Goal: Task Accomplishment & Management: Manage account settings

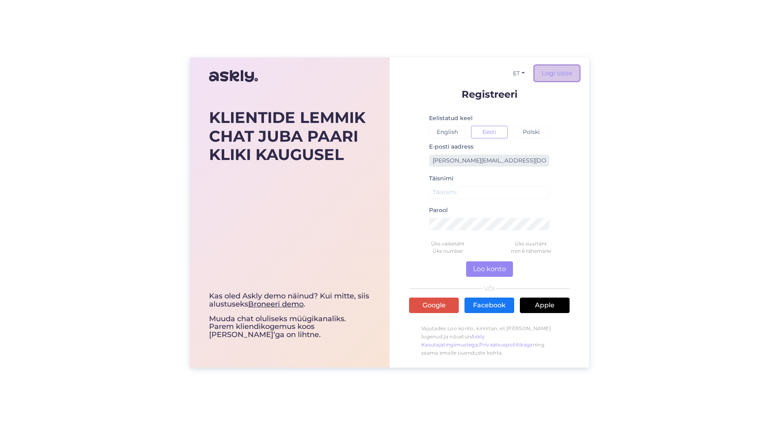
click at [566, 71] on link "Logi sisse" at bounding box center [557, 73] width 45 height 15
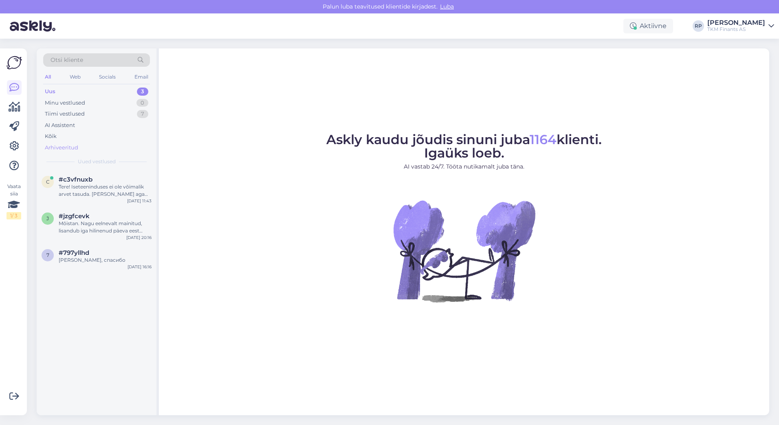
click at [73, 148] on div "Arhiveeritud" at bounding box center [61, 148] width 33 height 8
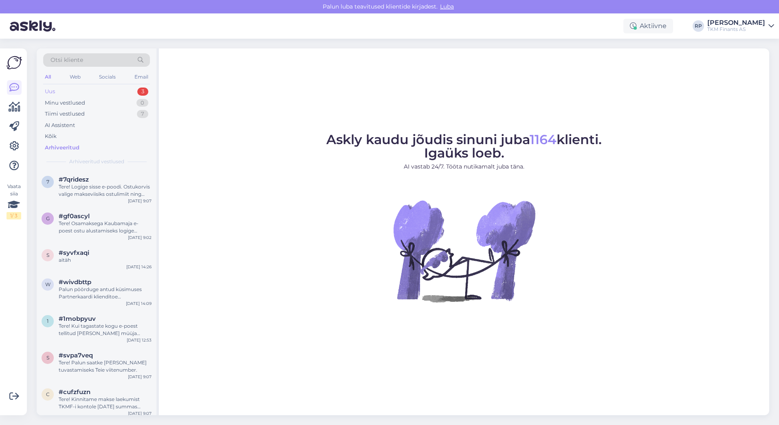
click at [70, 92] on div "Uus 3" at bounding box center [96, 91] width 107 height 11
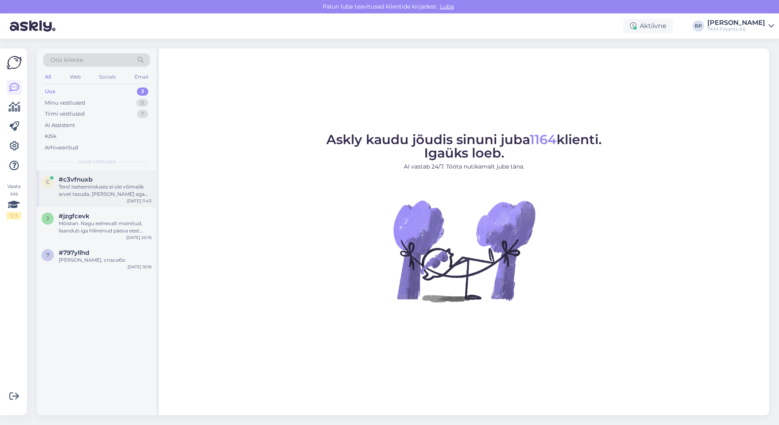
click at [99, 193] on div "Tere! Iseteeninduses ei ole võimalik arvet tasuda. [PERSON_NAME] aga on Teil ar…" at bounding box center [105, 190] width 93 height 15
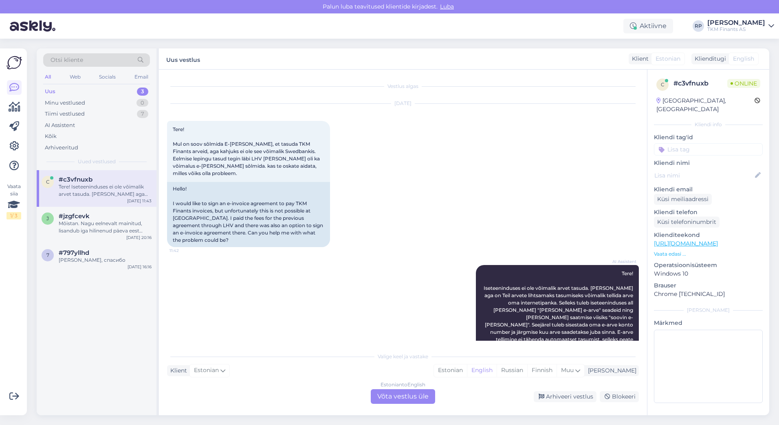
scroll to position [24, 0]
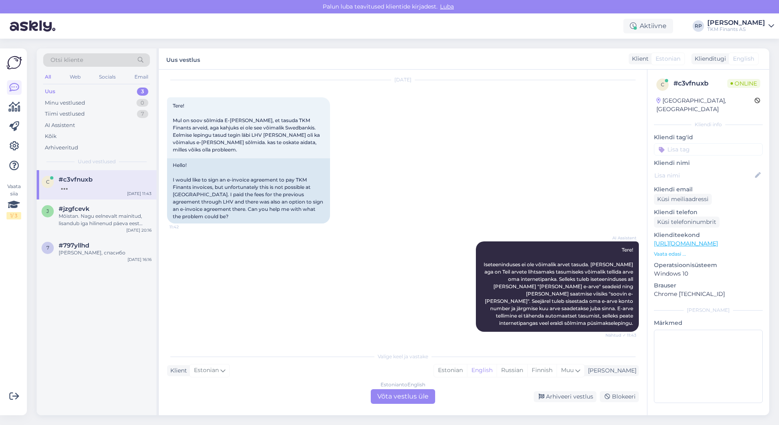
click at [10, 175] on div "Vaata siia 1 / 3" at bounding box center [14, 232] width 15 height 354
click at [13, 145] on icon at bounding box center [14, 146] width 10 height 10
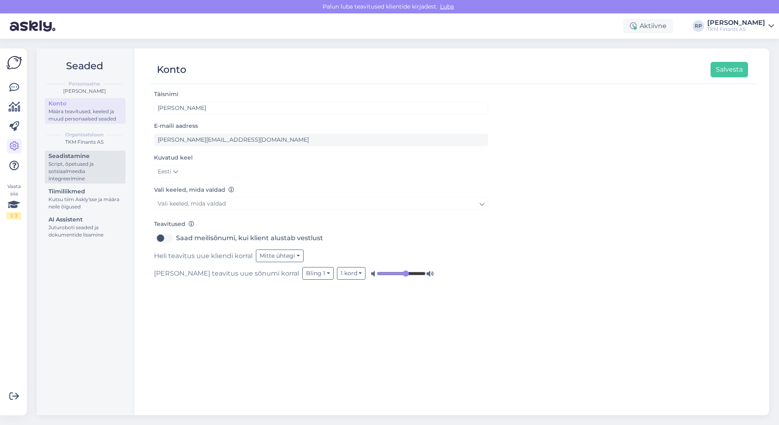
click at [83, 173] on div "Script, õpetused ja sotsiaalmeedia integreerimine" at bounding box center [84, 172] width 73 height 22
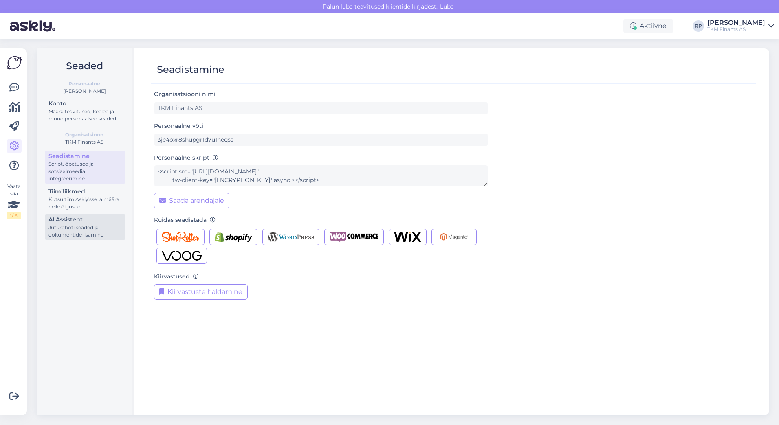
click at [72, 222] on div "AI Assistent" at bounding box center [84, 220] width 73 height 9
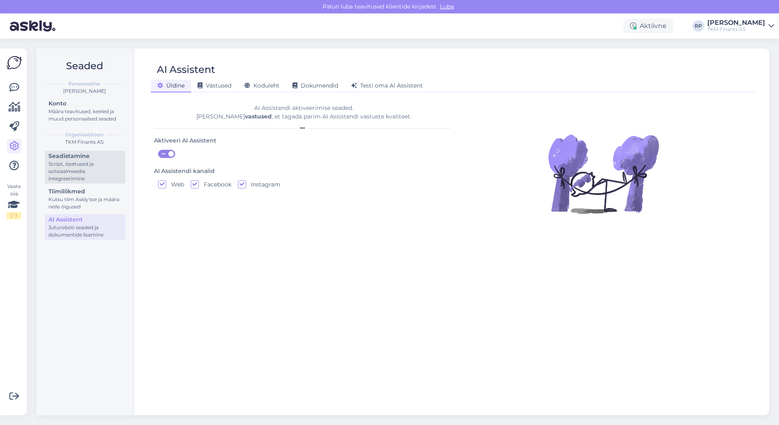
click at [84, 163] on div "Script, õpetused ja sotsiaalmeedia integreerimine" at bounding box center [84, 172] width 73 height 22
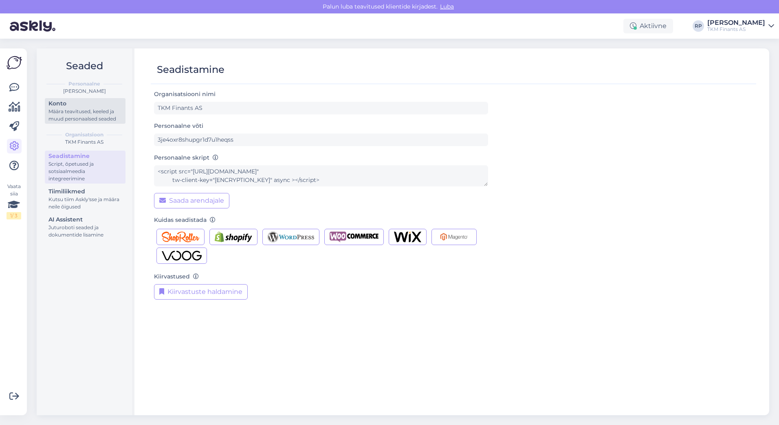
click at [86, 116] on div "Määra teavitused, keeled ja muud personaalsed seaded" at bounding box center [84, 115] width 73 height 15
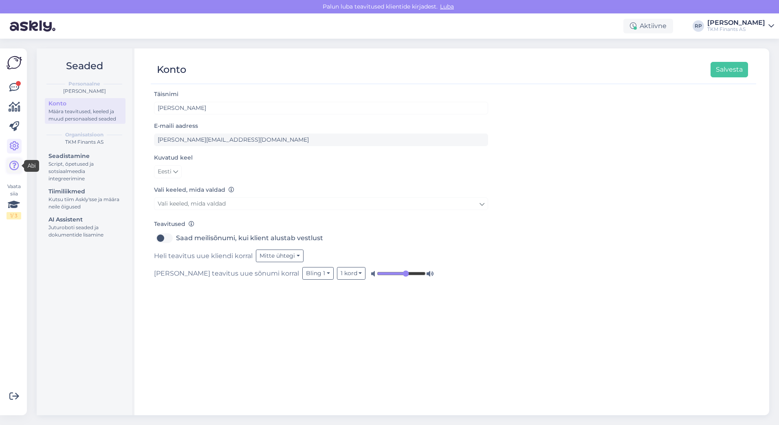
click at [13, 163] on icon at bounding box center [14, 166] width 10 height 10
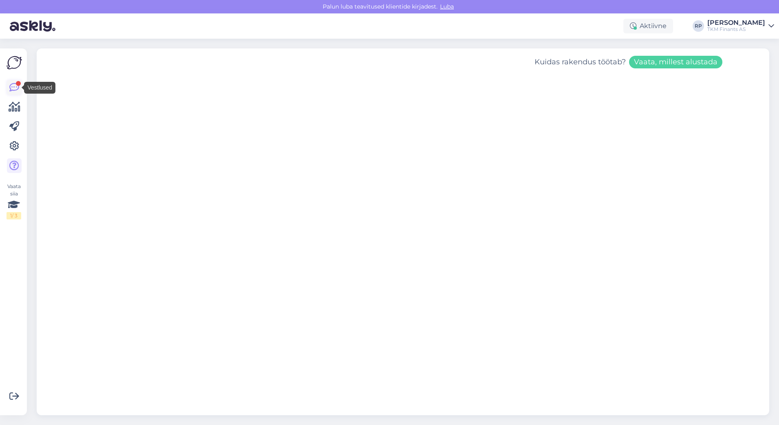
click at [15, 88] on icon at bounding box center [14, 88] width 10 height 10
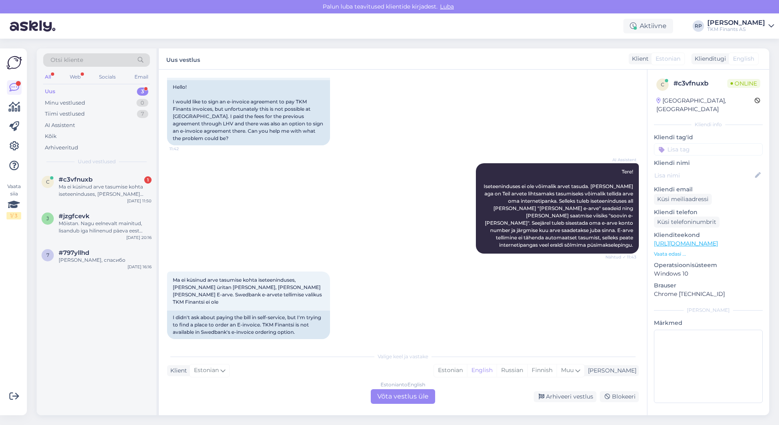
scroll to position [165, 0]
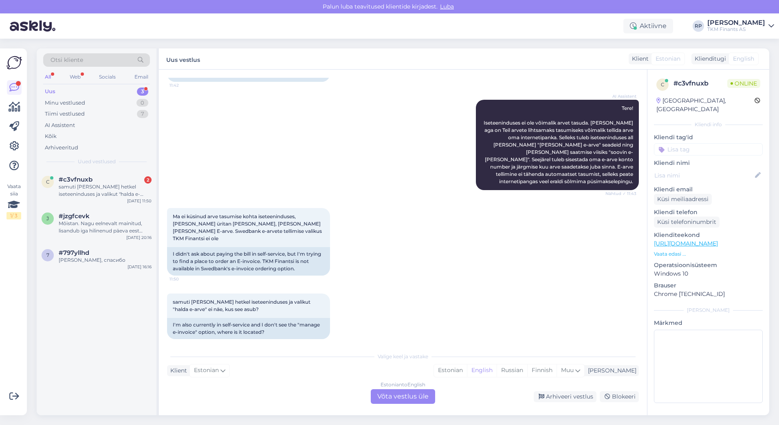
click at [770, 27] on icon at bounding box center [772, 26] width 6 height 7
click at [698, 84] on div "Logi välja" at bounding box center [701, 83] width 145 height 15
